Goal: Navigation & Orientation: Understand site structure

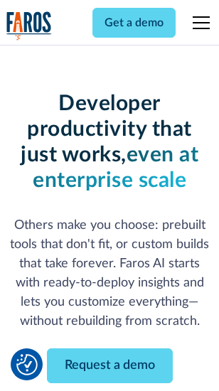
scroll to position [170, 0]
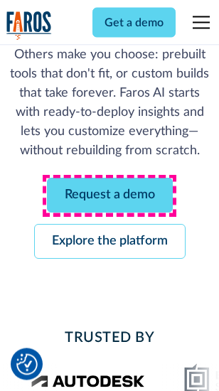
click at [110, 196] on link "Request a demo" at bounding box center [110, 196] width 126 height 35
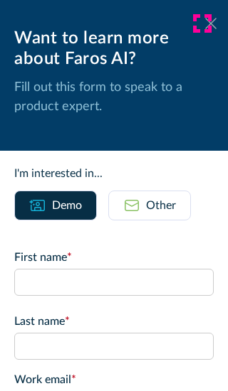
click at [205, 23] on icon at bounding box center [210, 23] width 11 height 11
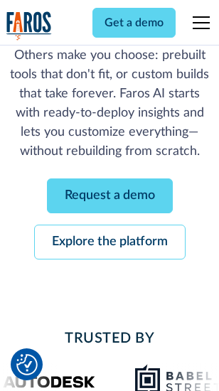
scroll to position [216, 0]
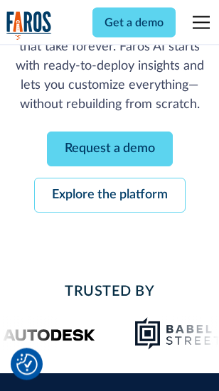
click at [110, 196] on link "Explore the platform" at bounding box center [110, 196] width 152 height 35
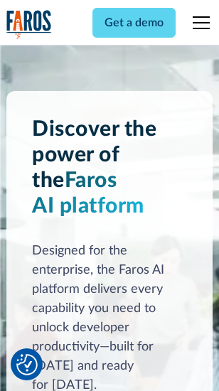
scroll to position [10836, 0]
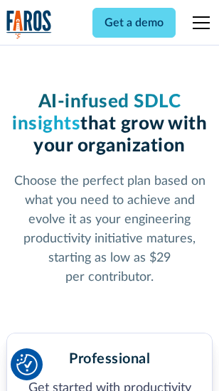
scroll to position [2255, 0]
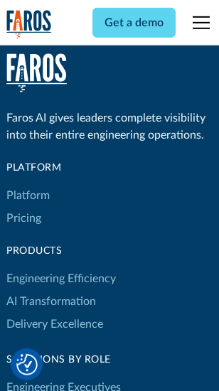
click at [28, 196] on link "Platform" at bounding box center [27, 195] width 43 height 23
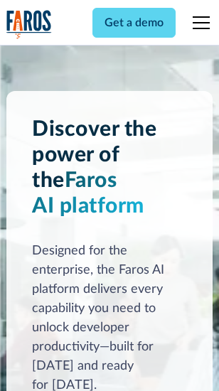
scroll to position [11292, 0]
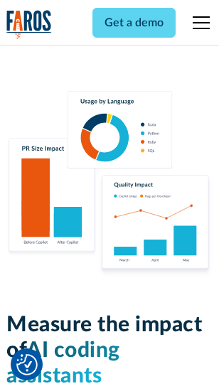
scroll to position [8880, 0]
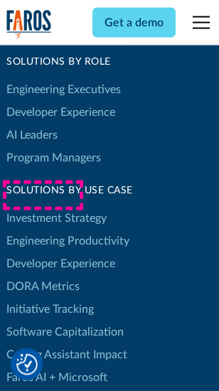
click at [43, 275] on link "DORA Metrics" at bounding box center [42, 286] width 73 height 23
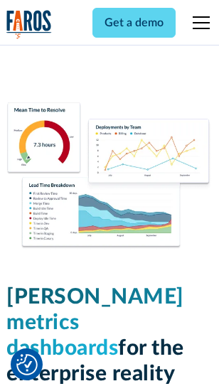
scroll to position [6298, 0]
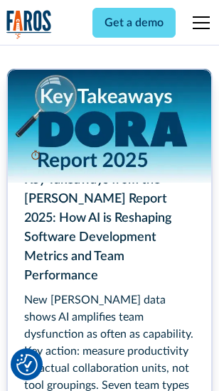
scroll to position [6513, 0]
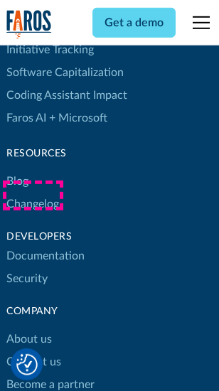
click at [33, 196] on link "Changelog" at bounding box center [32, 204] width 53 height 23
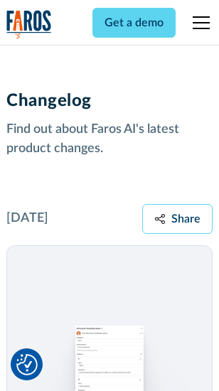
scroll to position [17443, 0]
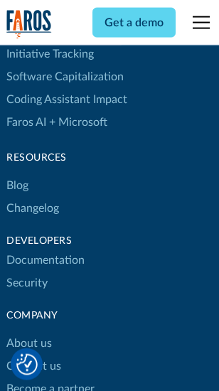
click at [28, 332] on link "About us" at bounding box center [29, 343] width 46 height 23
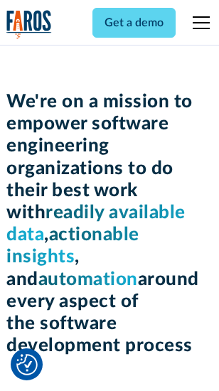
scroll to position [4919, 0]
